Goal: Task Accomplishment & Management: Manage account settings

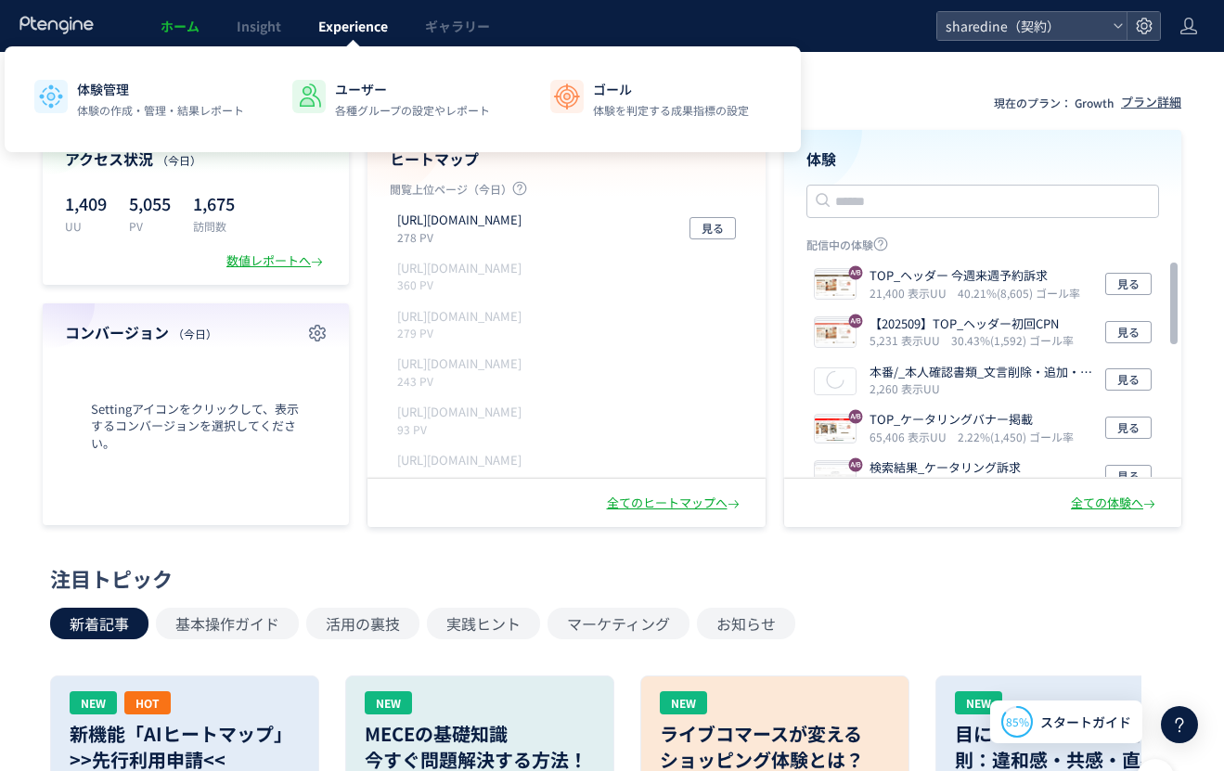
click at [352, 28] on span "Experience" at bounding box center [353, 26] width 70 height 19
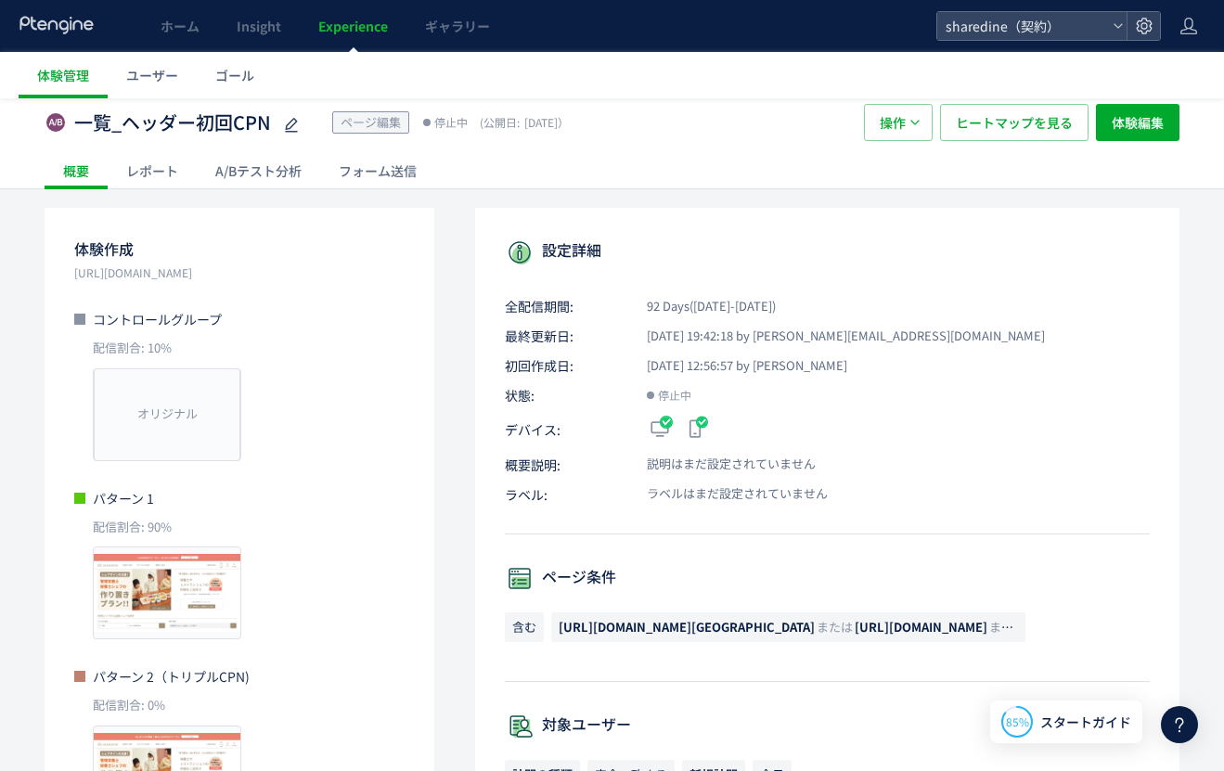
scroll to position [32, 0]
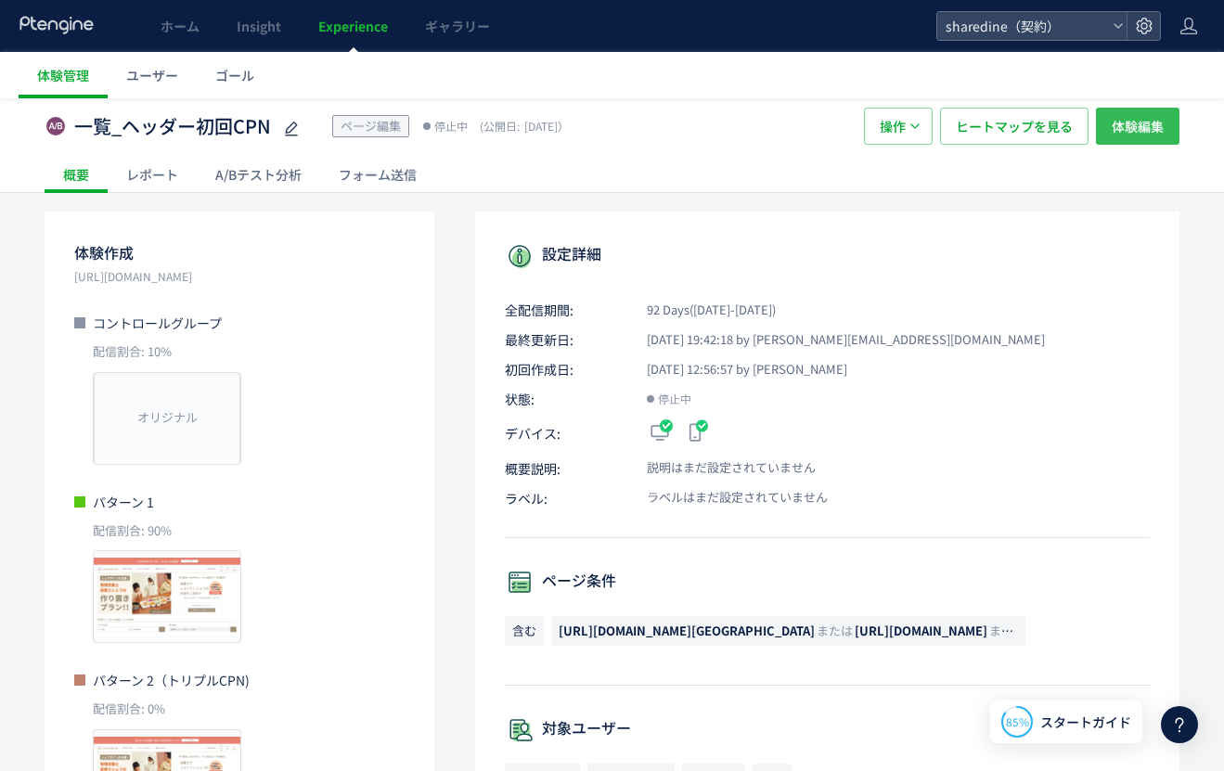
click at [1132, 128] on span "体験編集" at bounding box center [1138, 126] width 52 height 37
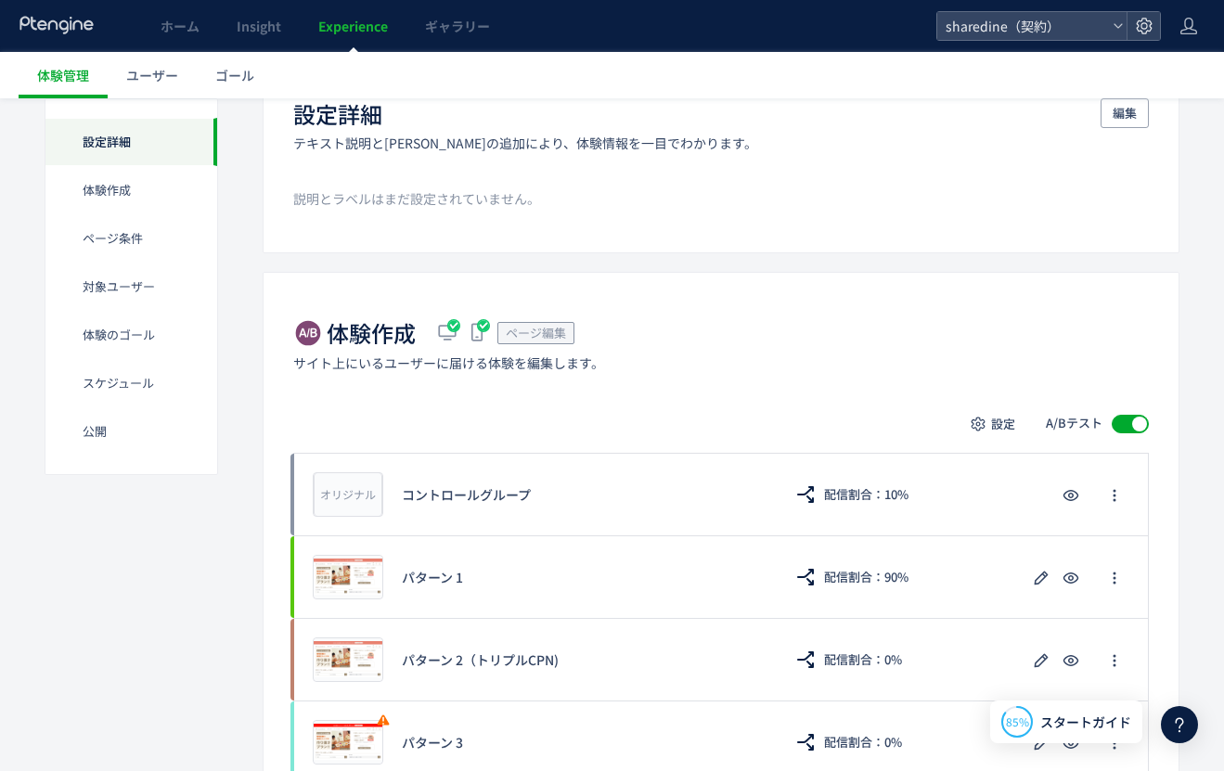
scroll to position [139, 0]
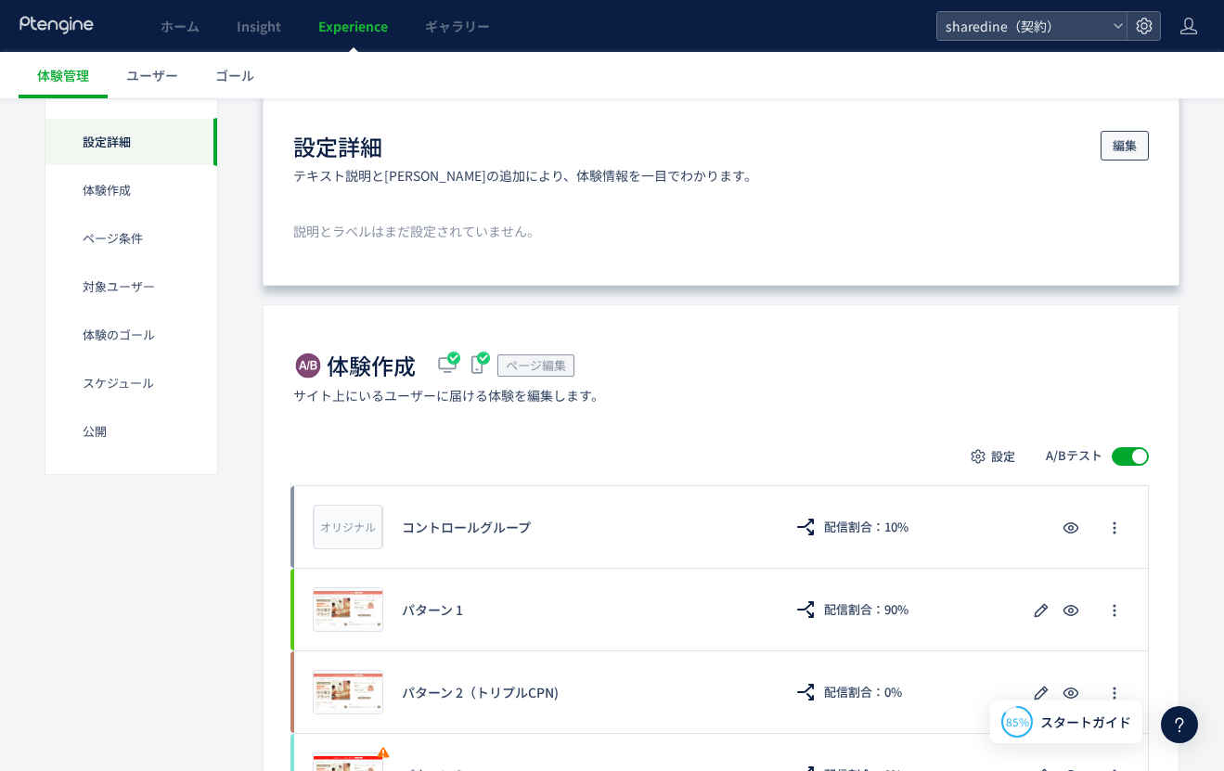
click at [1131, 150] on span "編集" at bounding box center [1125, 146] width 24 height 30
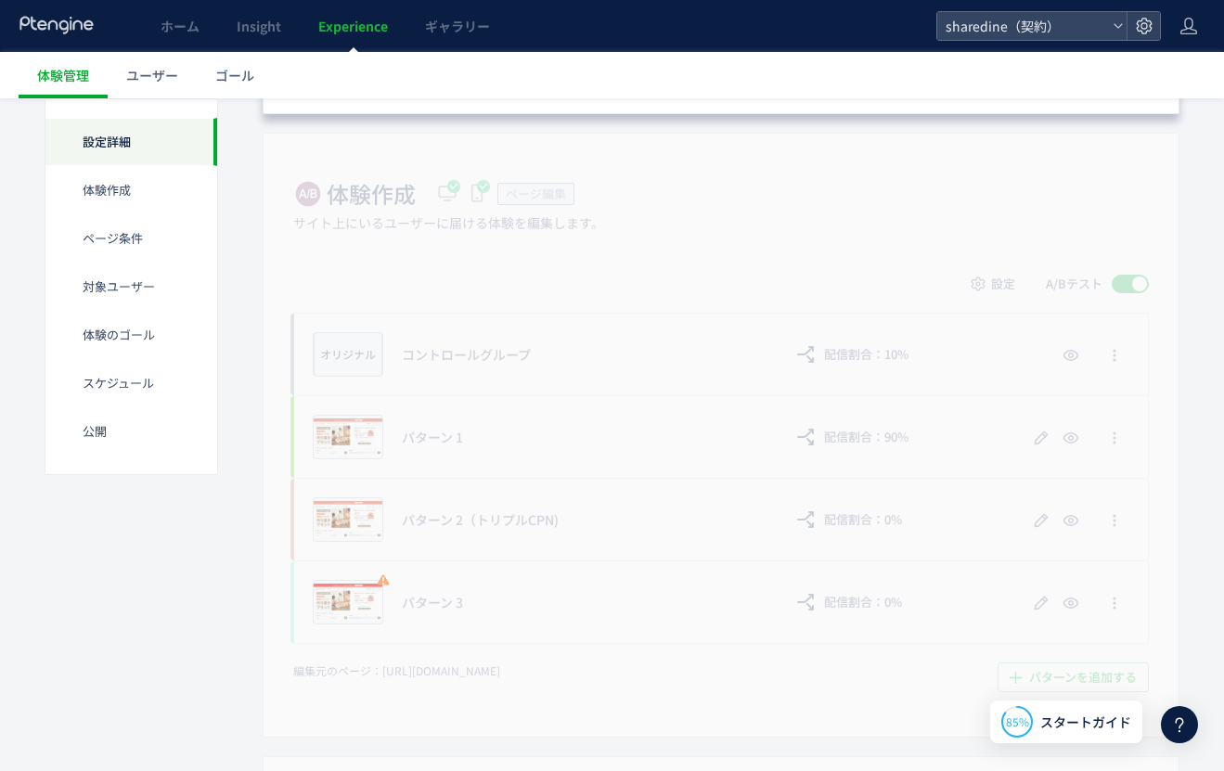
scroll to position [410, 0]
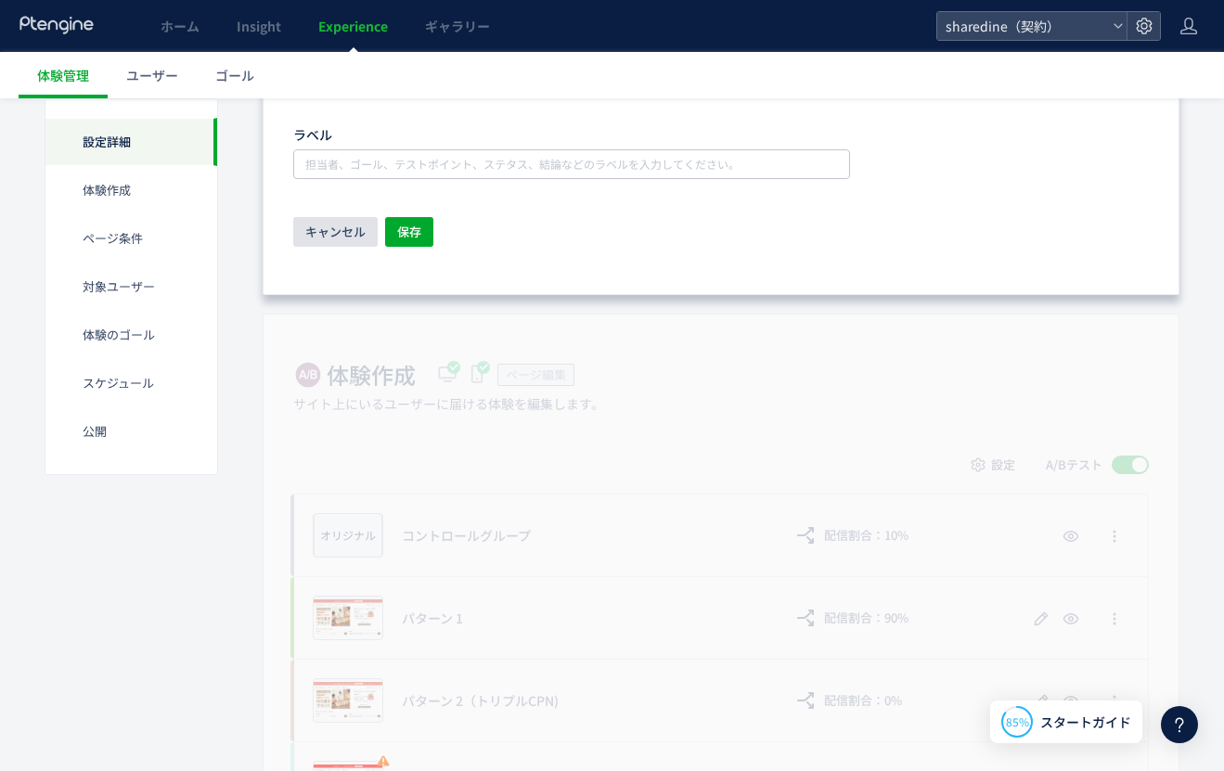
click at [350, 227] on span "キャンセル" at bounding box center [335, 232] width 60 height 30
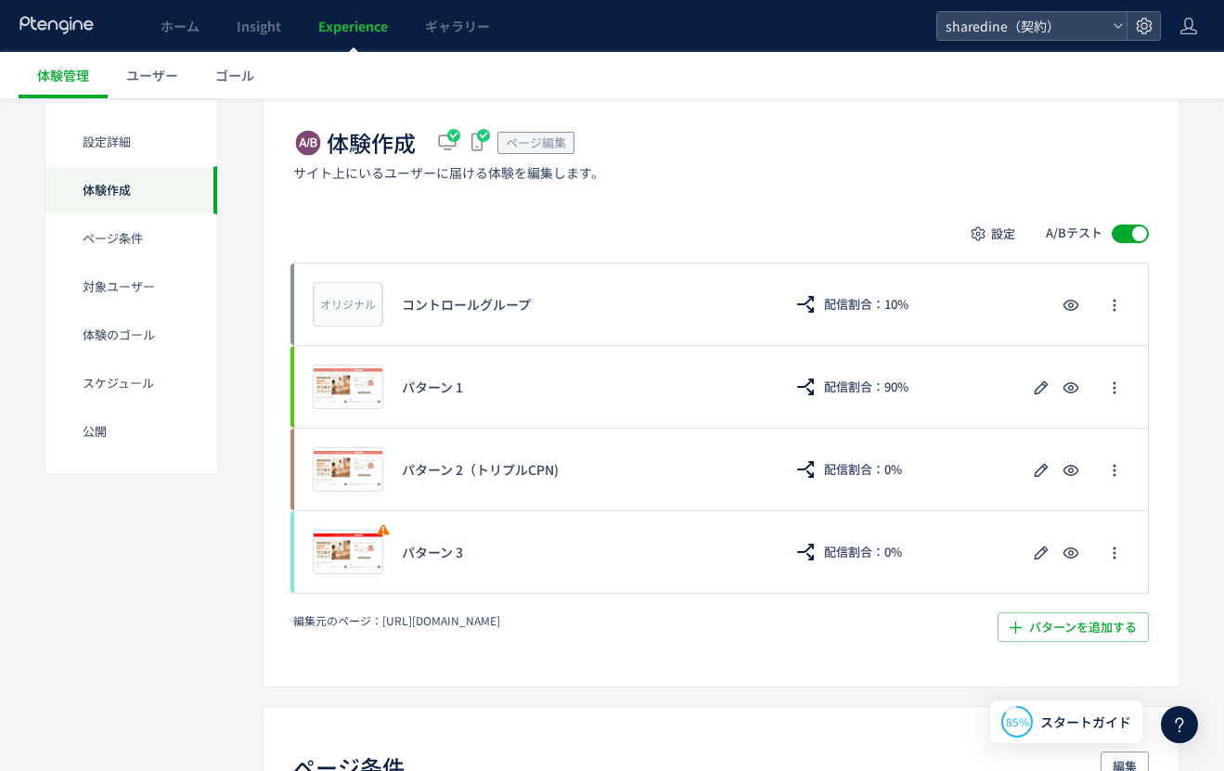
scroll to position [363, 0]
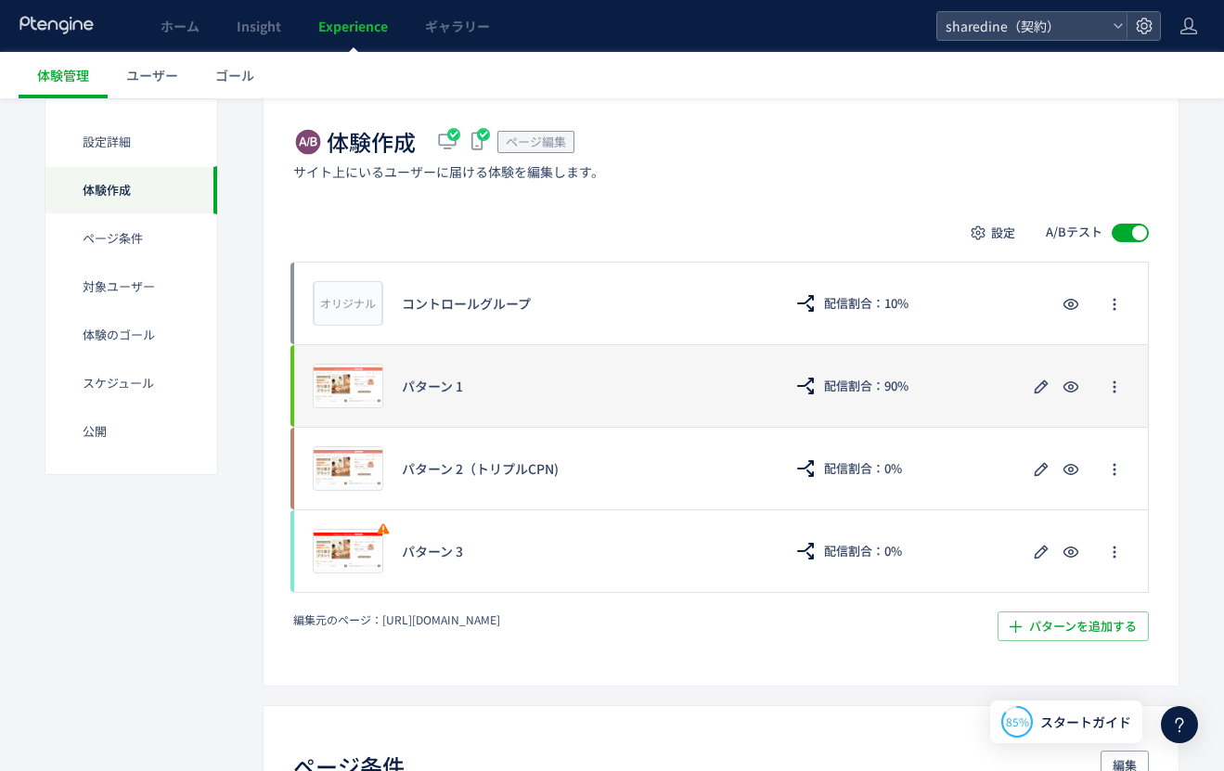
click at [596, 387] on div "パターン 1" at bounding box center [583, 386] width 362 height 19
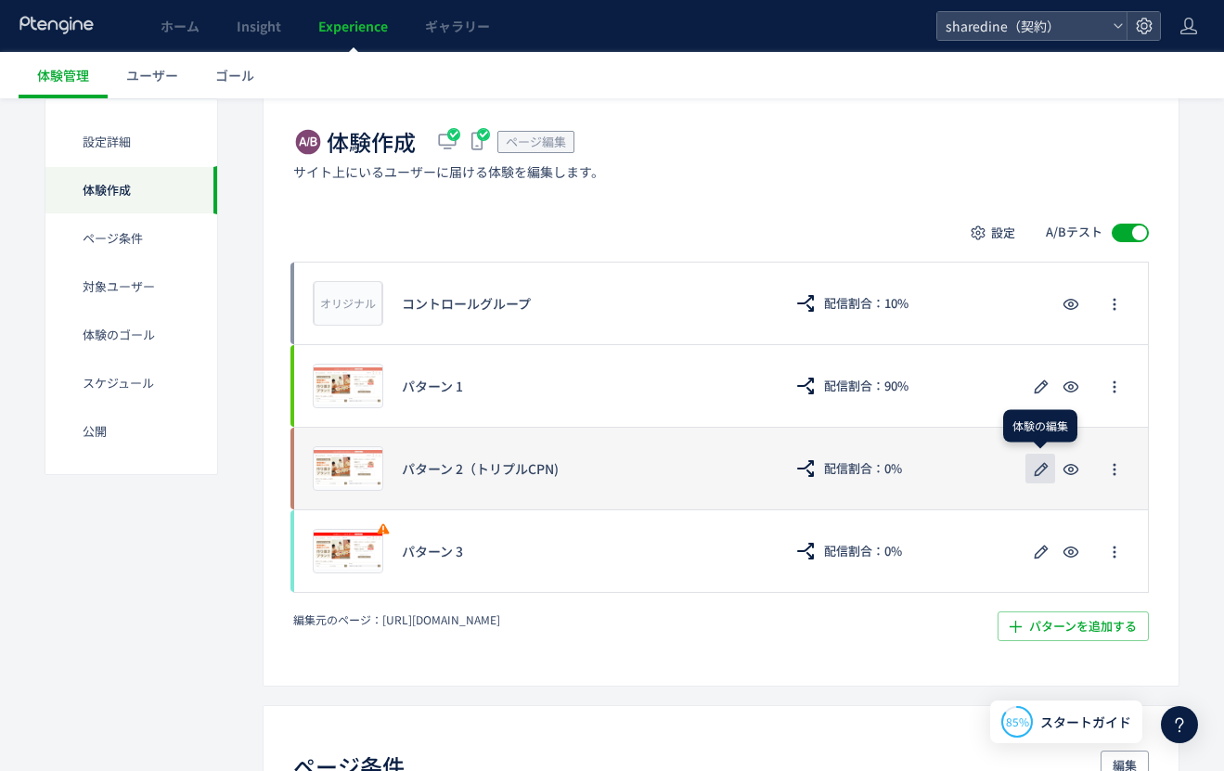
click at [1041, 473] on icon "button" at bounding box center [1041, 470] width 22 height 22
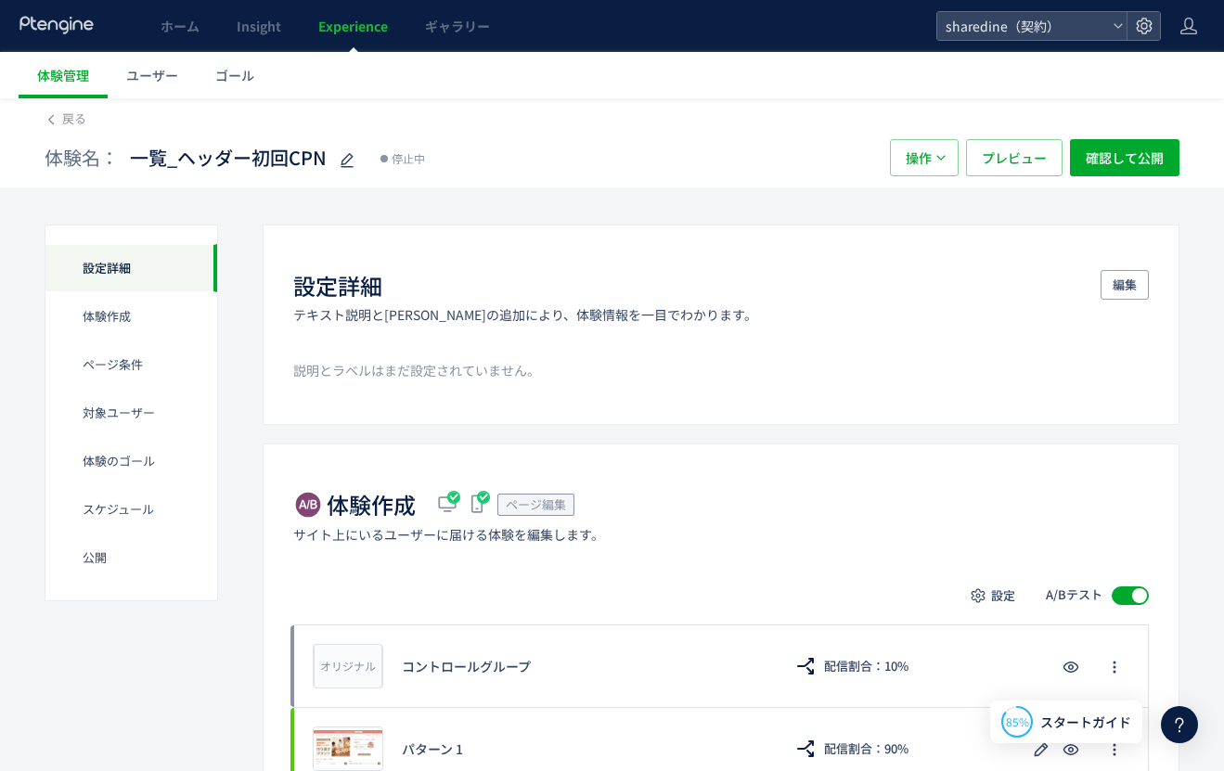
click at [685, 158] on div "体験名： 一覧_ヘッダー初回CPN 停止中" at bounding box center [458, 157] width 827 height 37
click at [755, 95] on ul "体験管理 ユーザー ゴール" at bounding box center [622, 75] width 1206 height 46
click at [720, 65] on ul "体験管理 ユーザー ゴール" at bounding box center [622, 75] width 1206 height 46
